Goal: Find specific page/section: Find specific page/section

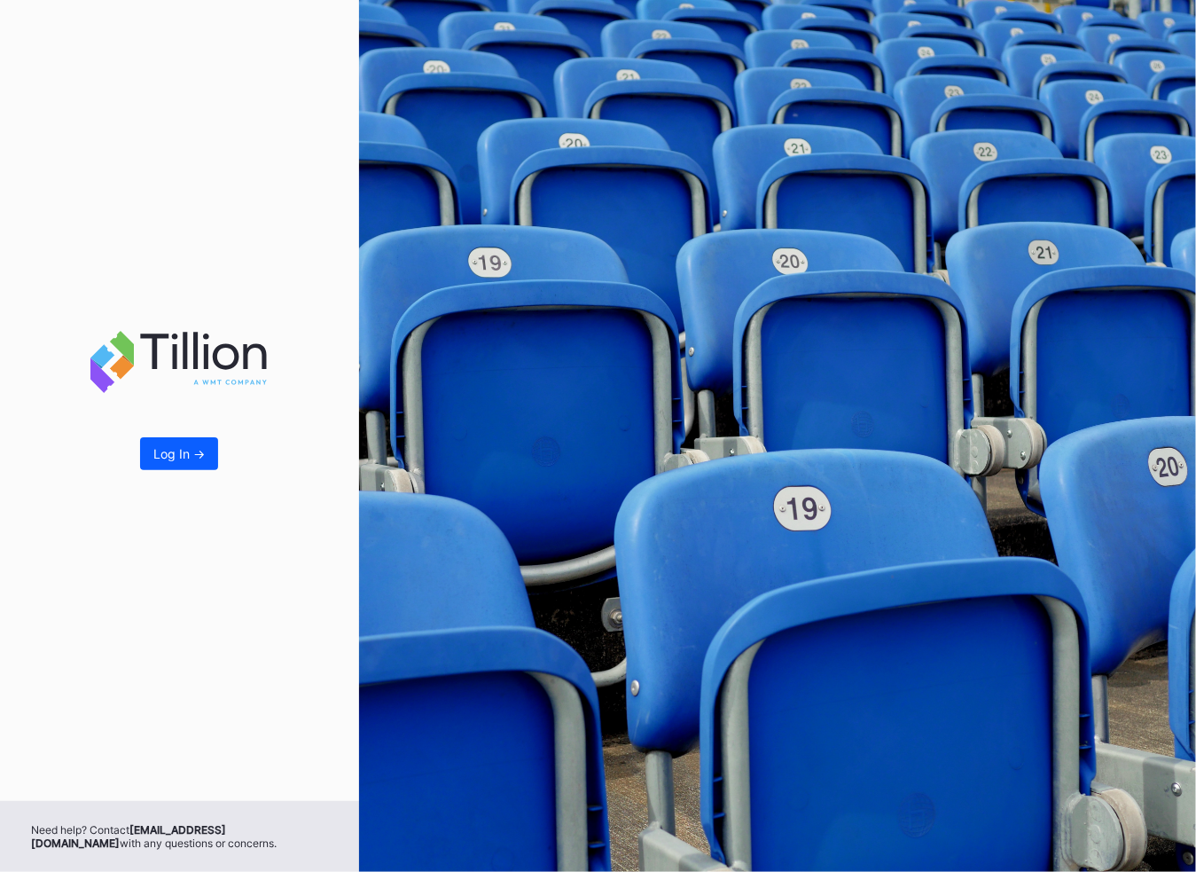
click at [137, 449] on div "Log In ->" at bounding box center [179, 400] width 359 height 801
click at [173, 453] on div "Log In ->" at bounding box center [178, 453] width 51 height 15
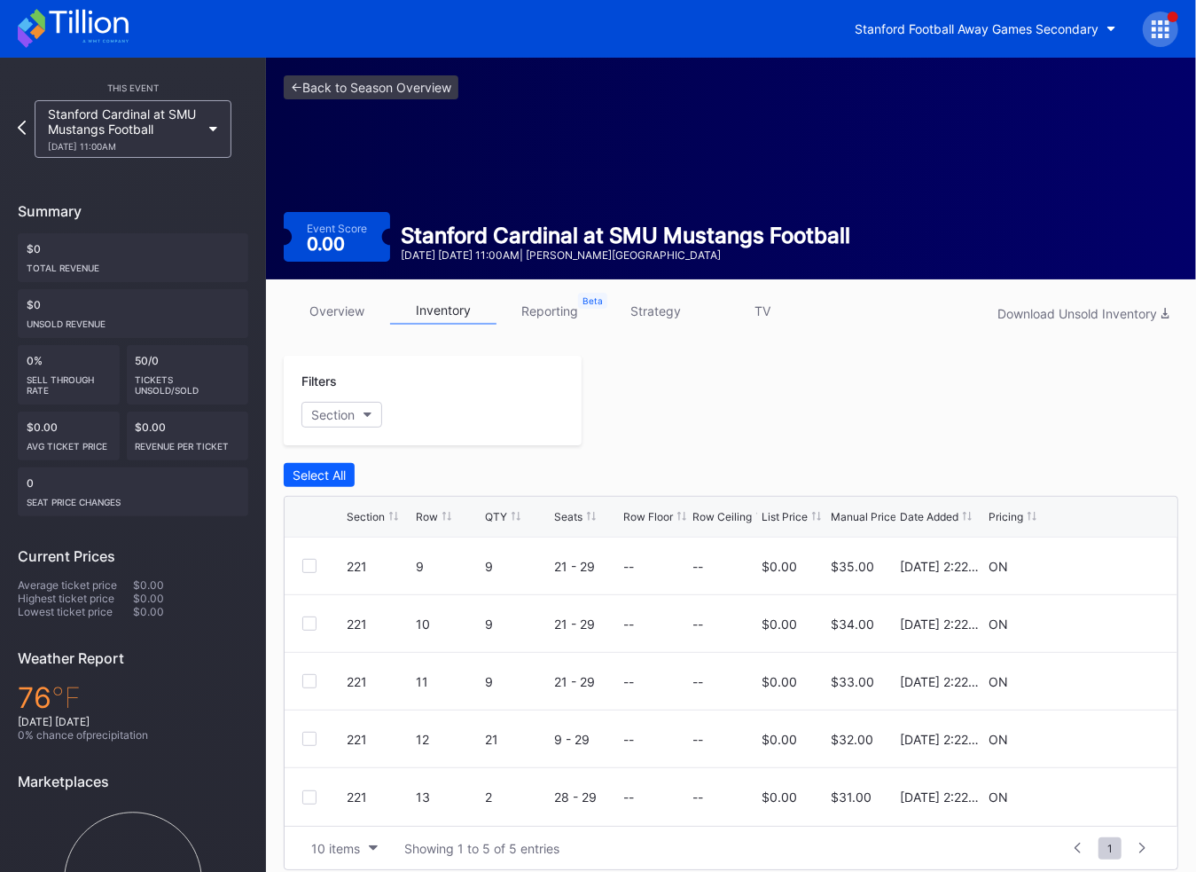
click at [1164, 35] on icon at bounding box center [1161, 29] width 18 height 18
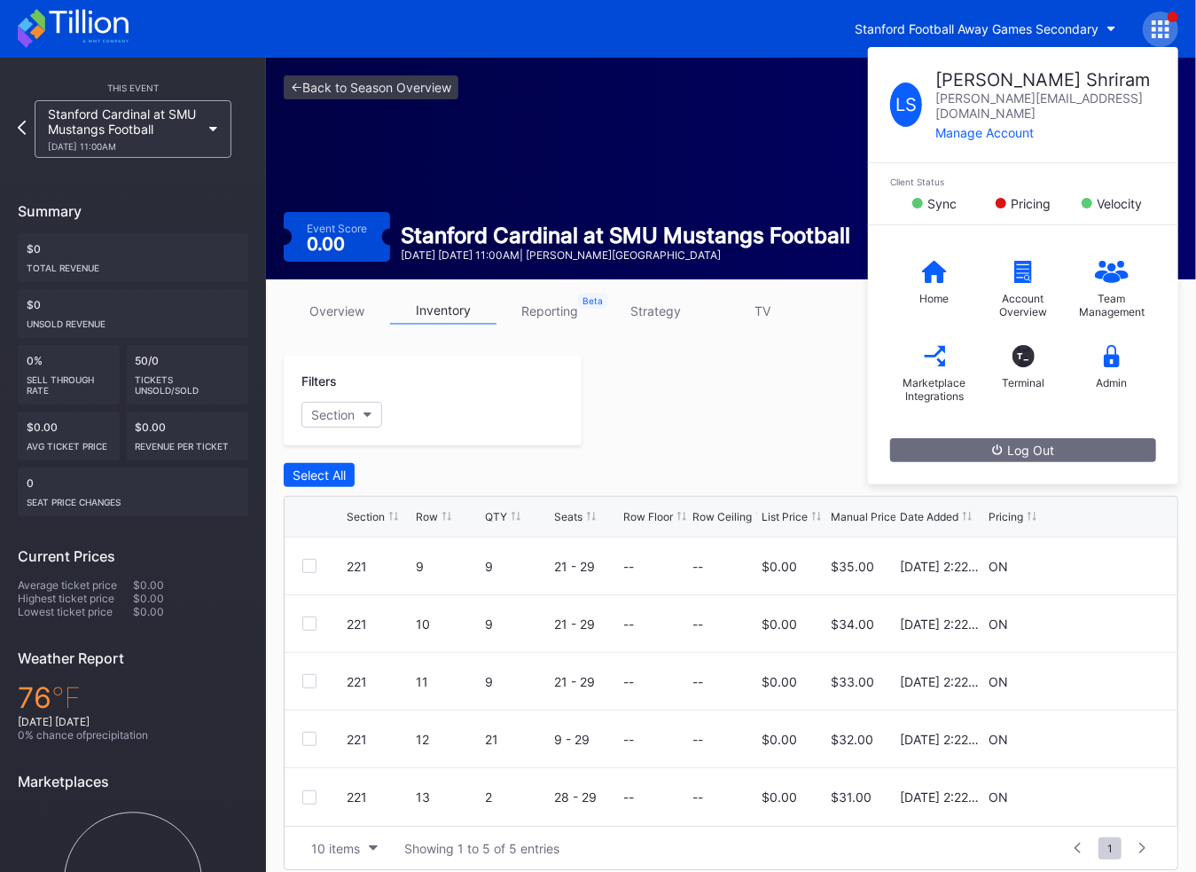
click at [774, 145] on div "<- Back to Season Overview Event Score 0.00 Stanford Cardinal at SMU Mustangs F…" at bounding box center [731, 169] width 930 height 222
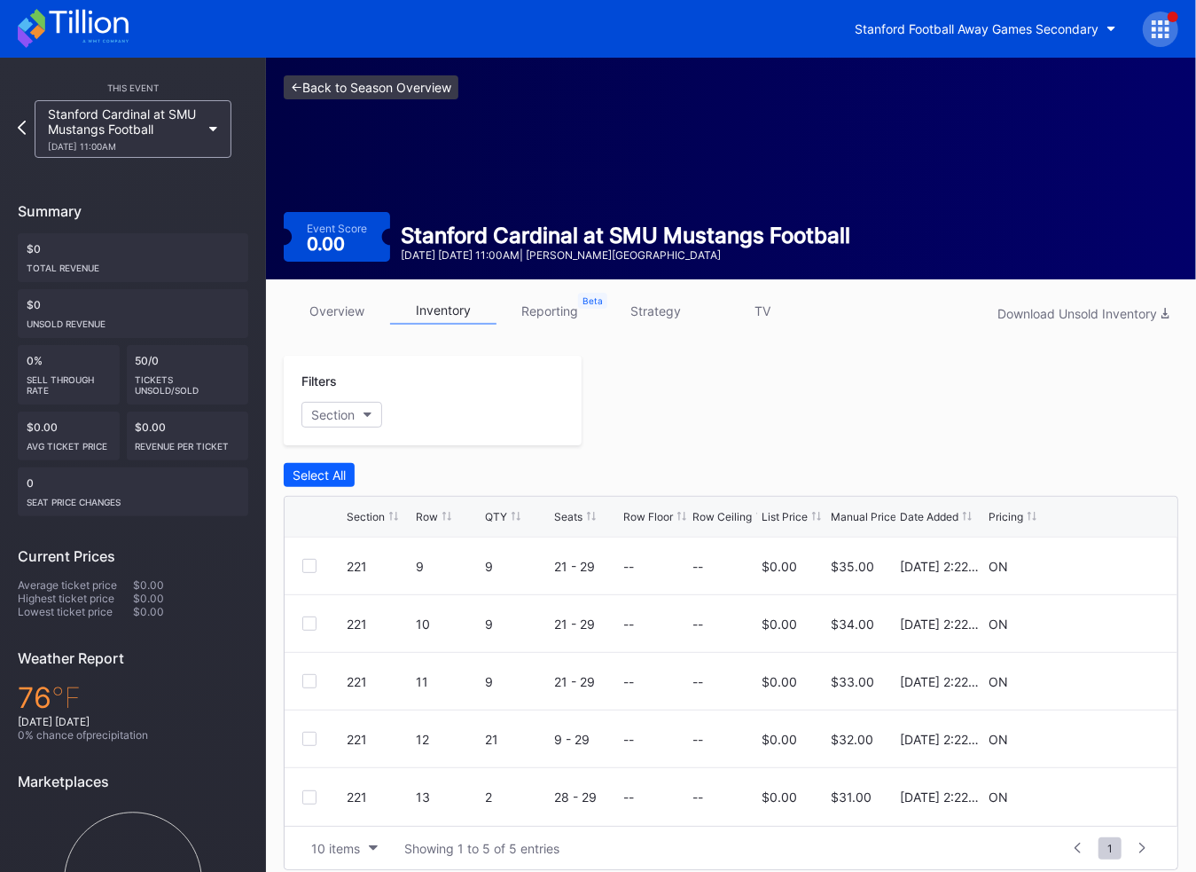
click at [380, 90] on link "<- Back to Season Overview" at bounding box center [371, 87] width 175 height 24
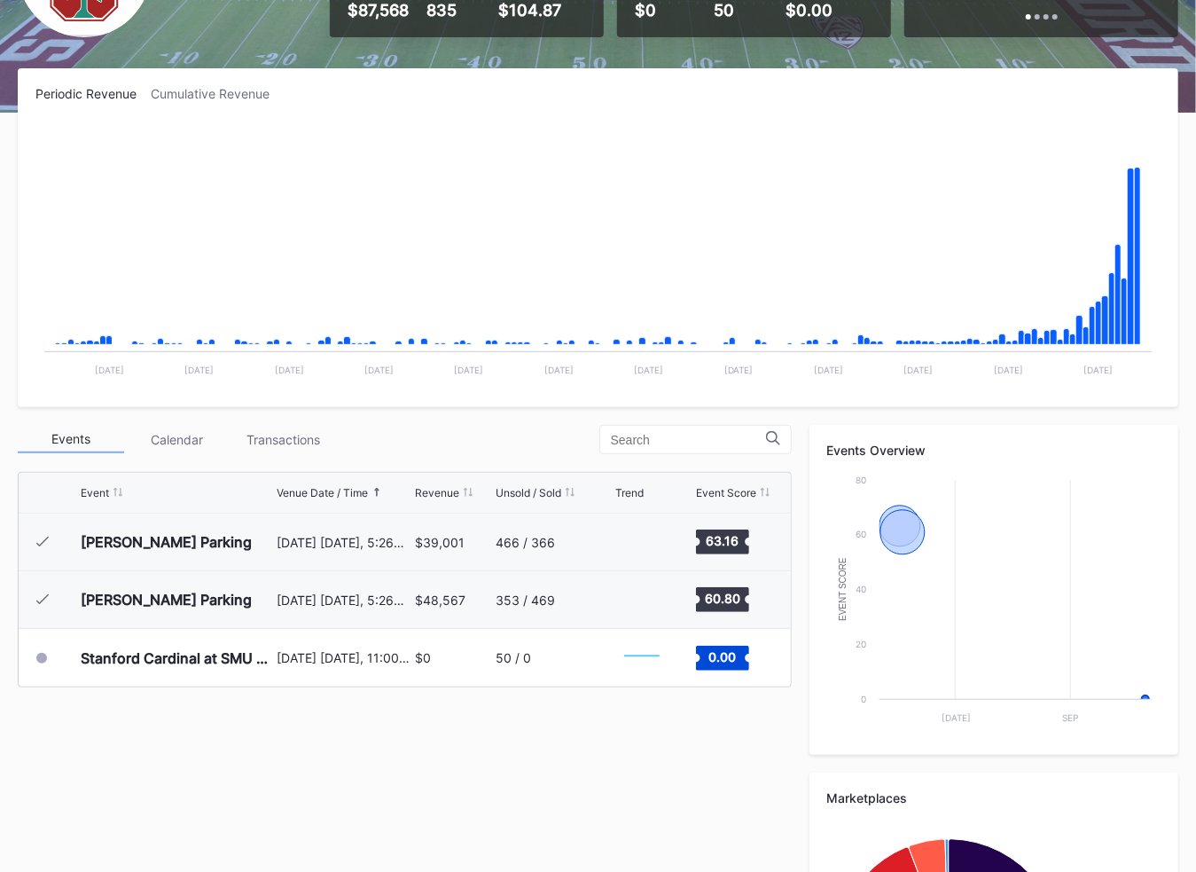
scroll to position [218, 0]
